Goal: Information Seeking & Learning: Learn about a topic

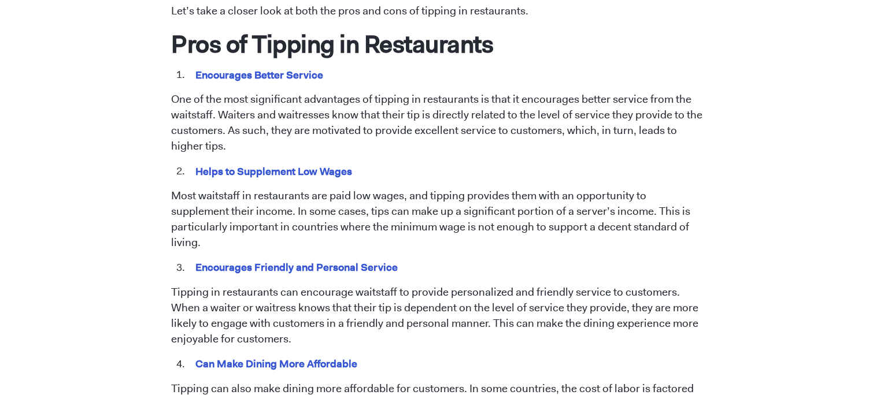
scroll to position [601, 0]
drag, startPoint x: 195, startPoint y: 76, endPoint x: 327, endPoint y: 76, distance: 131.8
click at [327, 76] on li "Encourages Better Service" at bounding box center [446, 75] width 518 height 15
copy mark "Encourages Better Service"
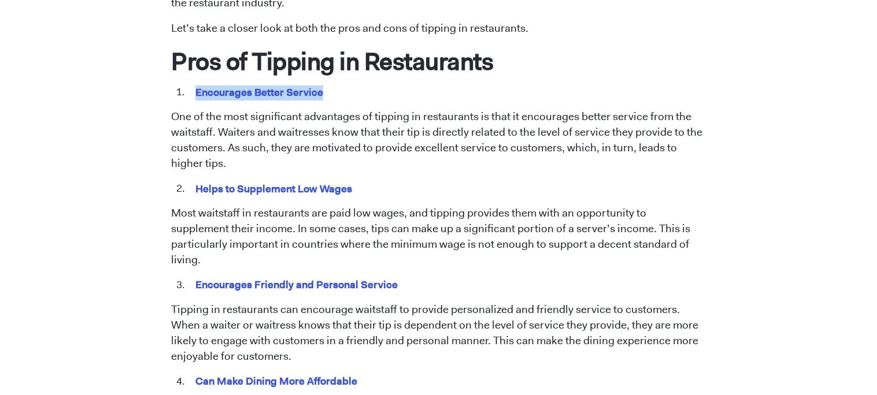
scroll to position [577, 0]
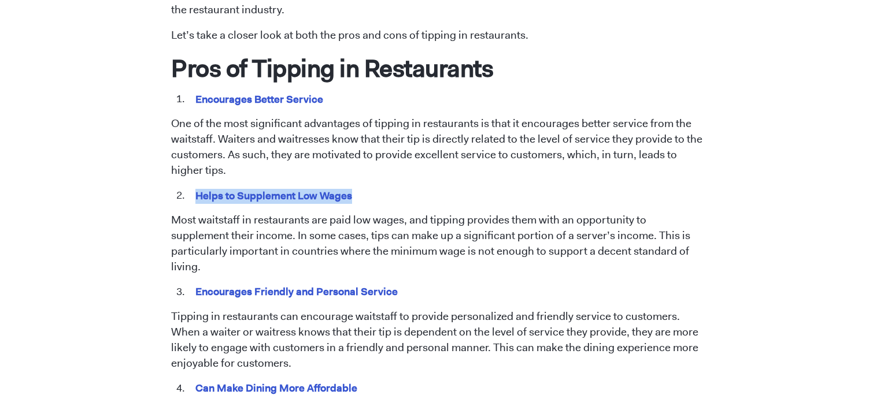
drag, startPoint x: 354, startPoint y: 201, endPoint x: 194, endPoint y: 196, distance: 159.5
click at [194, 196] on li "Helps to Supplement Low Wages" at bounding box center [446, 195] width 518 height 15
copy mark "Helps to Supplement Low Wages"
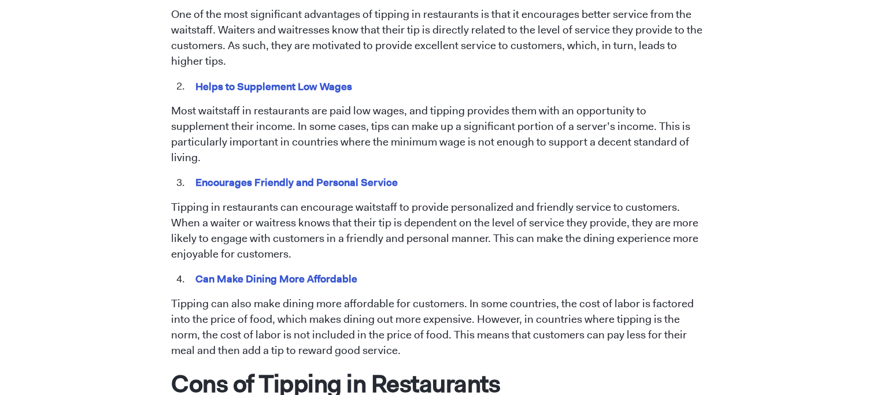
scroll to position [675, 0]
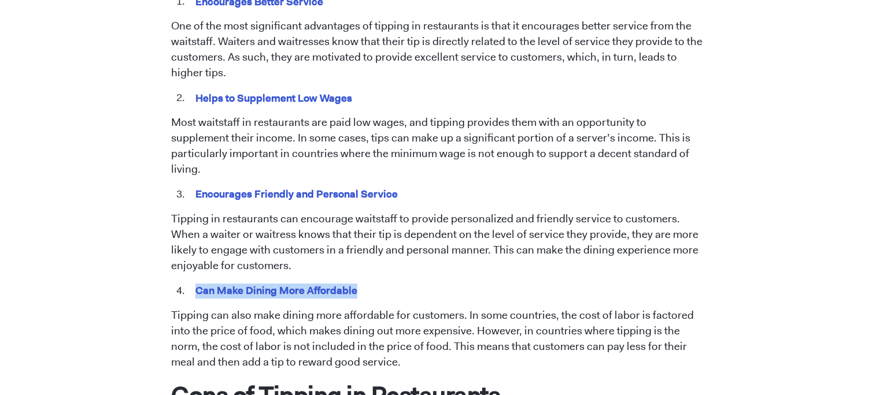
drag, startPoint x: 362, startPoint y: 275, endPoint x: 196, endPoint y: 270, distance: 165.9
click at [196, 284] on li "Can Make Dining More Affordable" at bounding box center [446, 291] width 518 height 15
copy mark "Can Make Dining More Affordable"
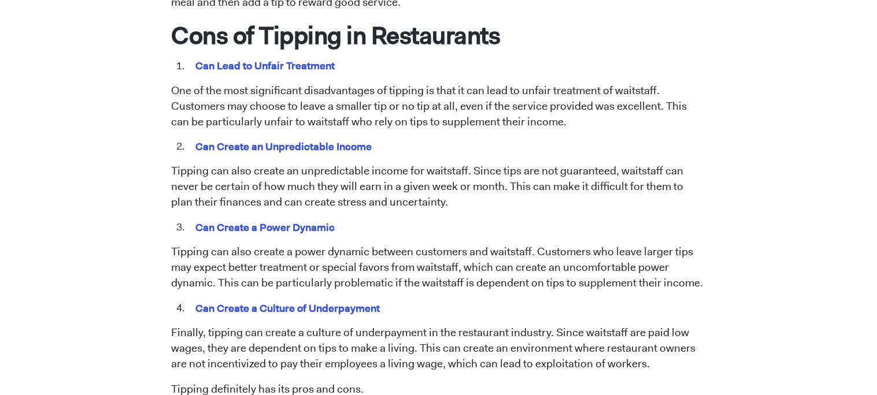
scroll to position [1037, 0]
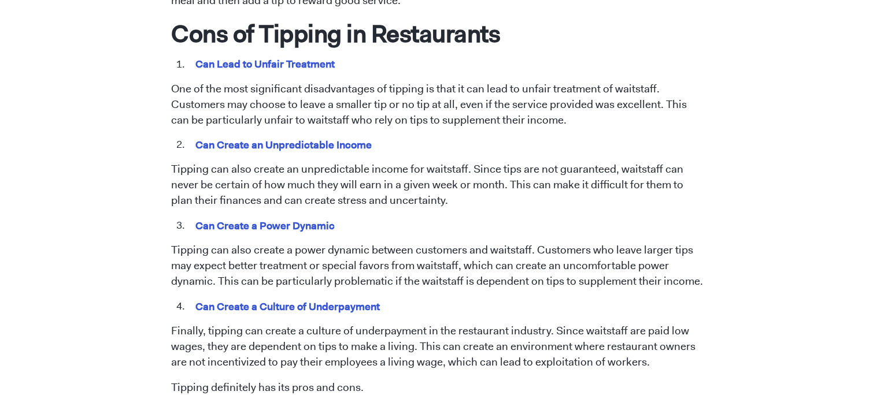
click at [269, 298] on mark "Can Create a Culture of Underpayment" at bounding box center [287, 307] width 188 height 18
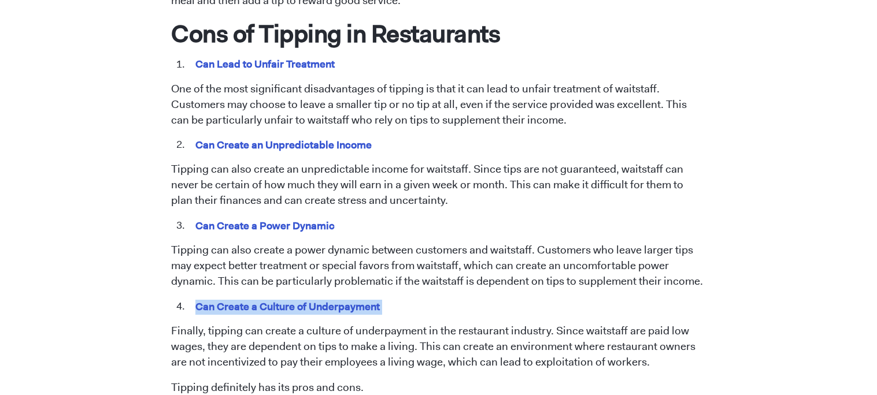
copy span "Can Create a Culture of Underpayment"
click at [302, 217] on mark "Can Create a Power Dynamic" at bounding box center [264, 226] width 143 height 18
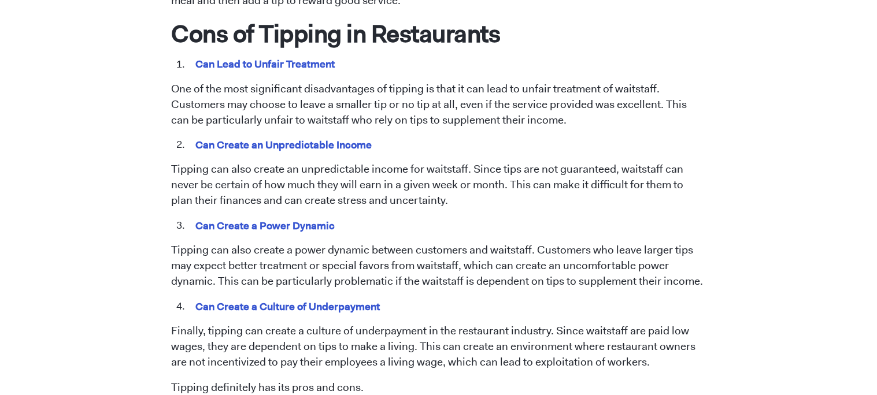
click at [302, 217] on mark "Can Create a Power Dynamic" at bounding box center [264, 226] width 143 height 18
click at [305, 136] on mark "Can Create an Unpredictable Income" at bounding box center [283, 145] width 180 height 18
click at [270, 136] on mark "Can Create an Unpredictable Income" at bounding box center [283, 145] width 180 height 18
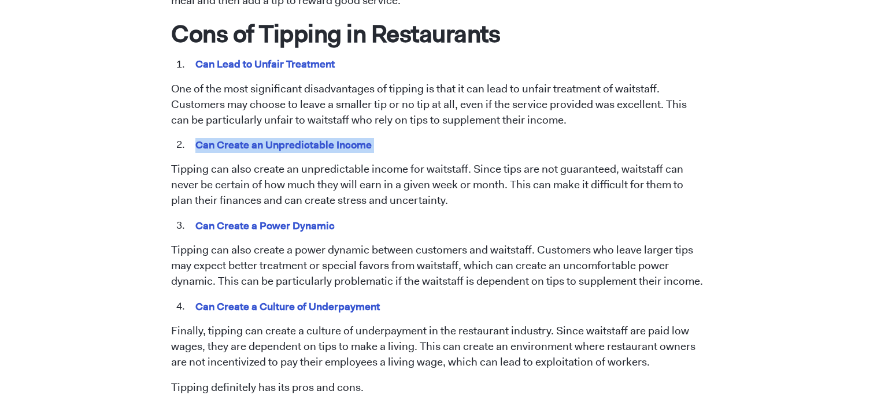
copy span "Can Create an Unpredictable Income"
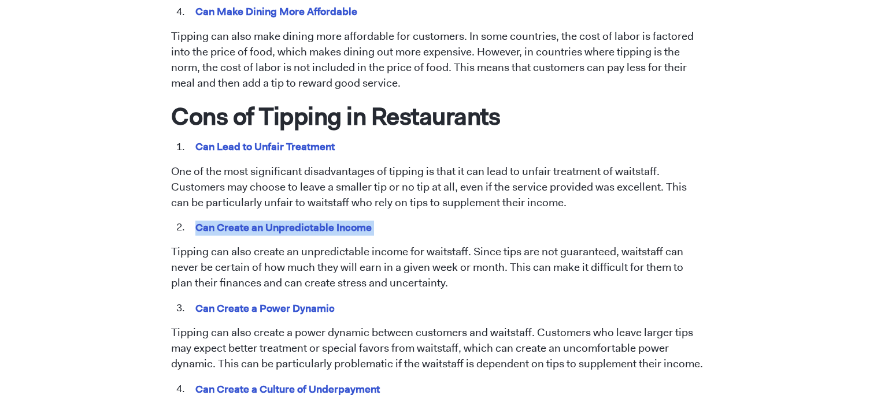
scroll to position [948, 0]
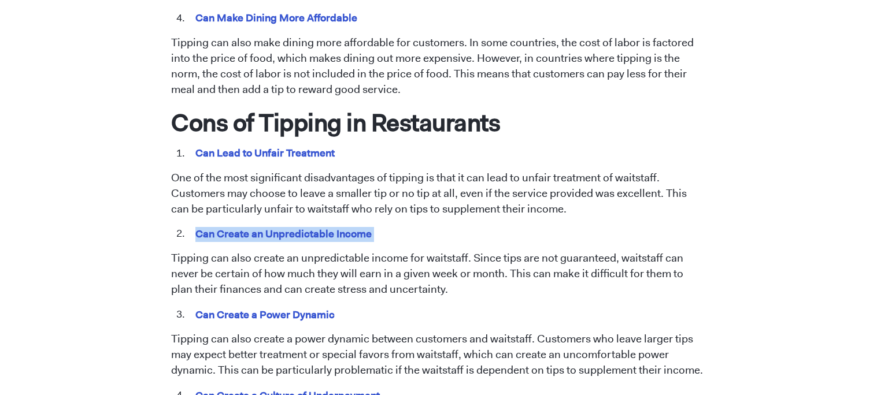
click at [209, 170] on p "One of the most significant disadvantages of tipping is that it can lead to unf…" at bounding box center [438, 193] width 535 height 47
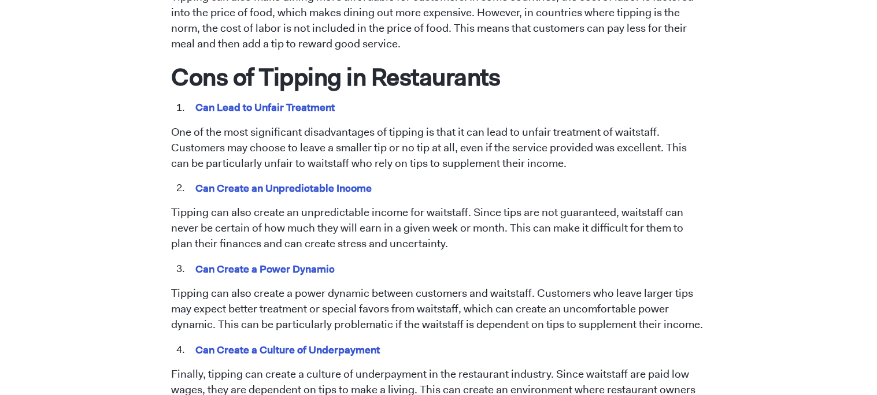
scroll to position [1006, 0]
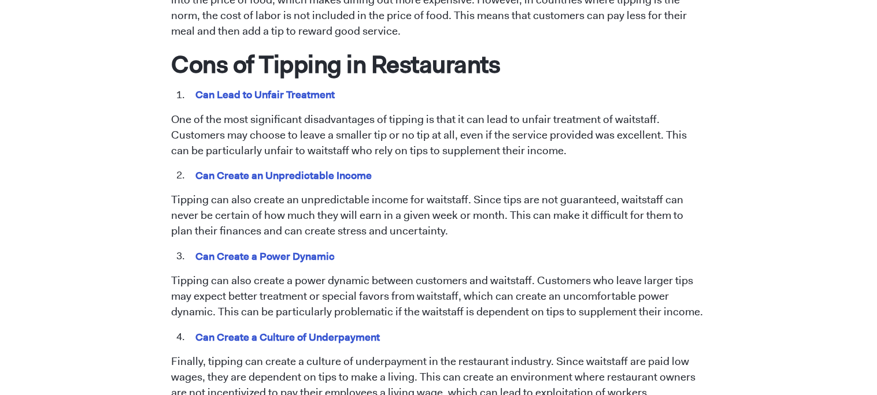
click at [287, 247] on mark "Can Create a Power Dynamic" at bounding box center [264, 256] width 143 height 18
copy span "Can Create a Power Dynamic"
